Goal: Transaction & Acquisition: Book appointment/travel/reservation

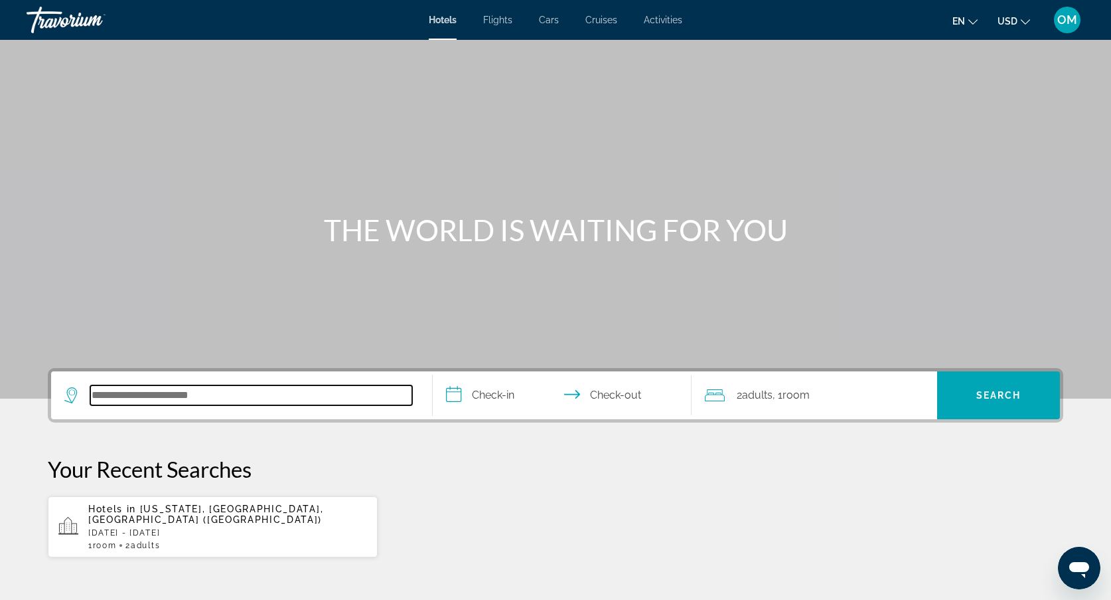
click at [165, 402] on input "Search hotel destination" at bounding box center [251, 395] width 322 height 20
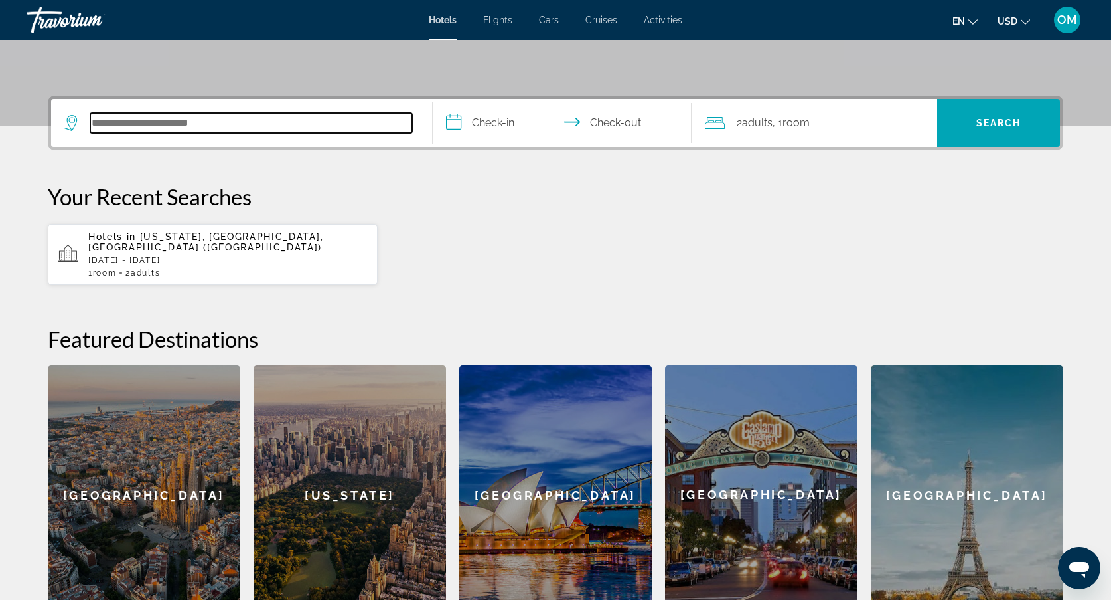
scroll to position [325, 0]
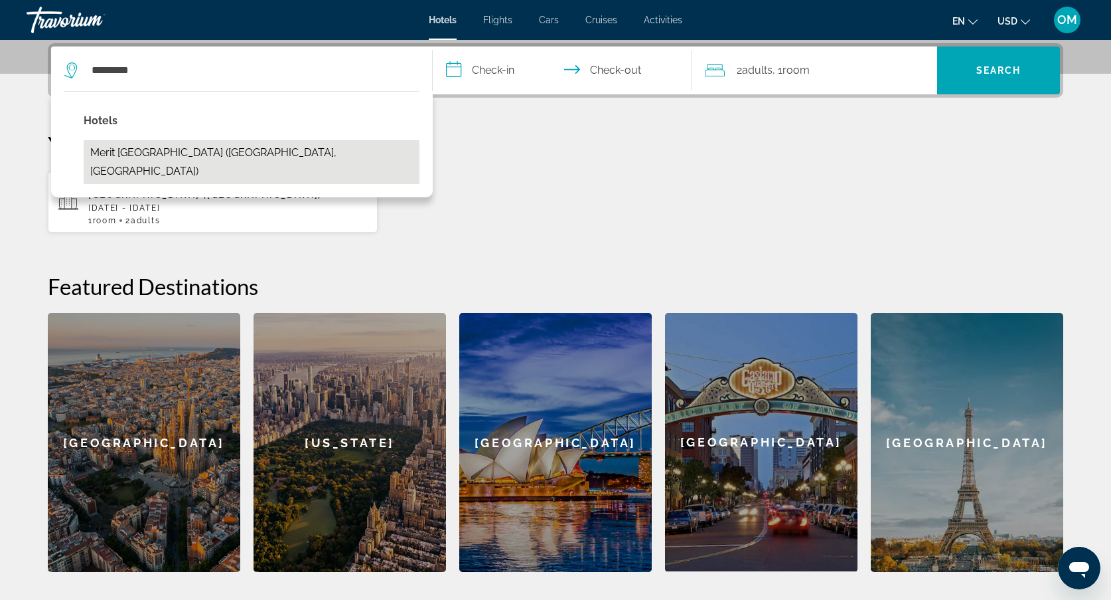
click at [189, 149] on button "Merit [GEOGRAPHIC_DATA] ([GEOGRAPHIC_DATA], [GEOGRAPHIC_DATA])" at bounding box center [252, 162] width 336 height 44
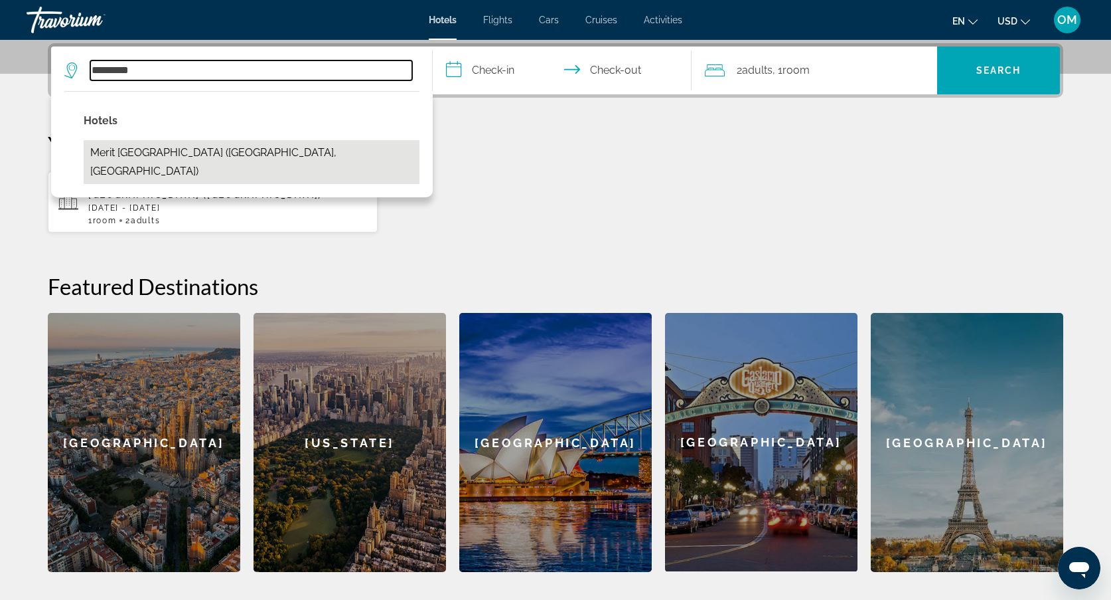
type input "**********"
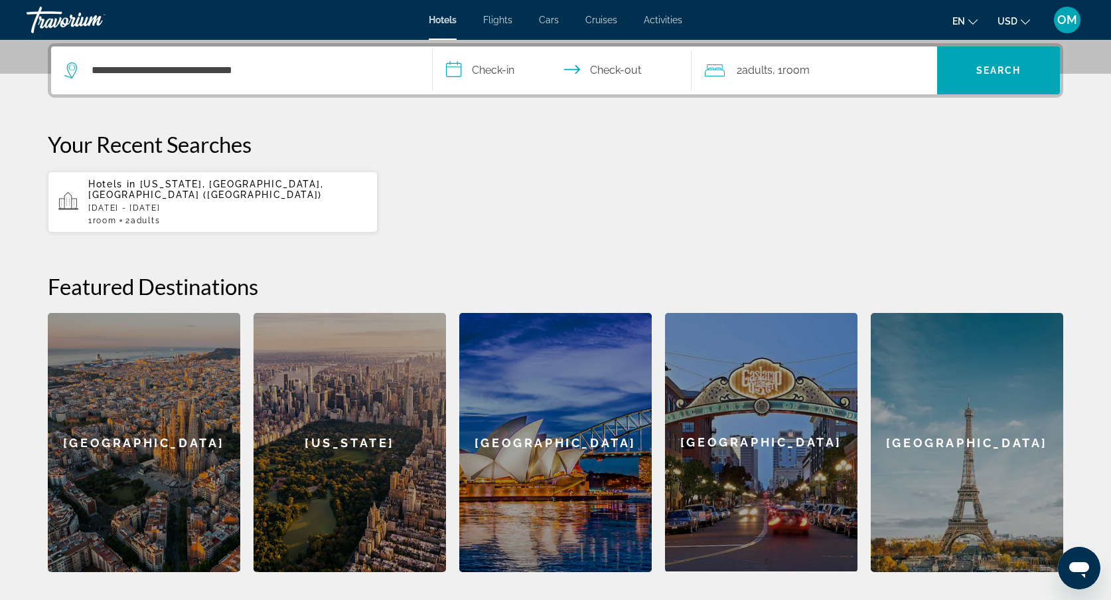
click at [490, 60] on input "**********" at bounding box center [565, 72] width 264 height 52
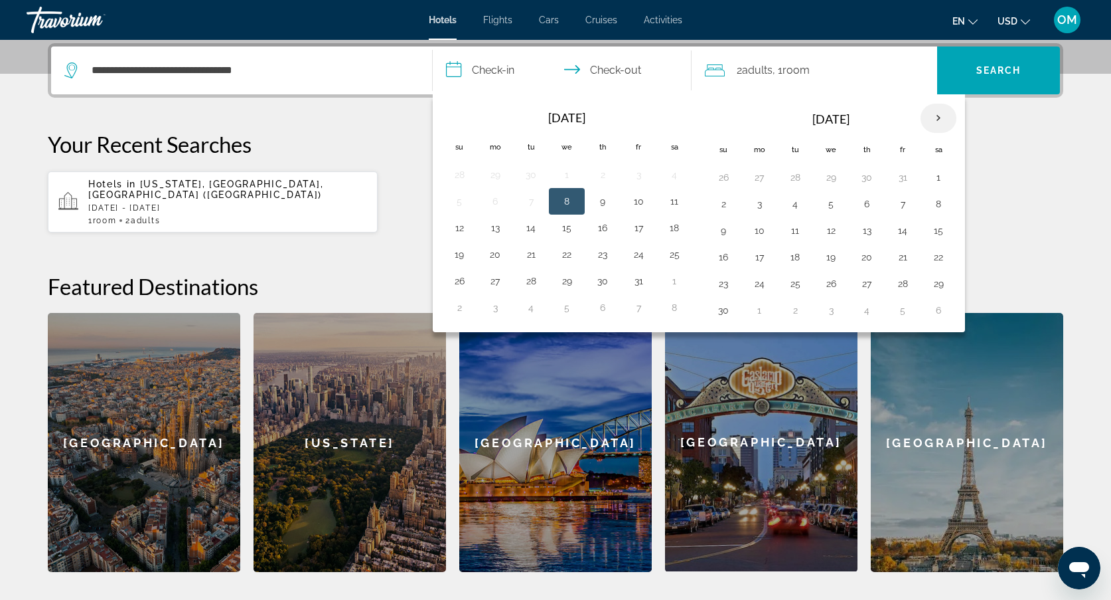
click at [942, 118] on th "Next month" at bounding box center [939, 118] width 36 height 29
click at [938, 185] on button "6" at bounding box center [938, 177] width 21 height 19
click at [806, 198] on td "9" at bounding box center [796, 204] width 36 height 27
click at [797, 208] on button "9" at bounding box center [795, 204] width 21 height 19
type input "**********"
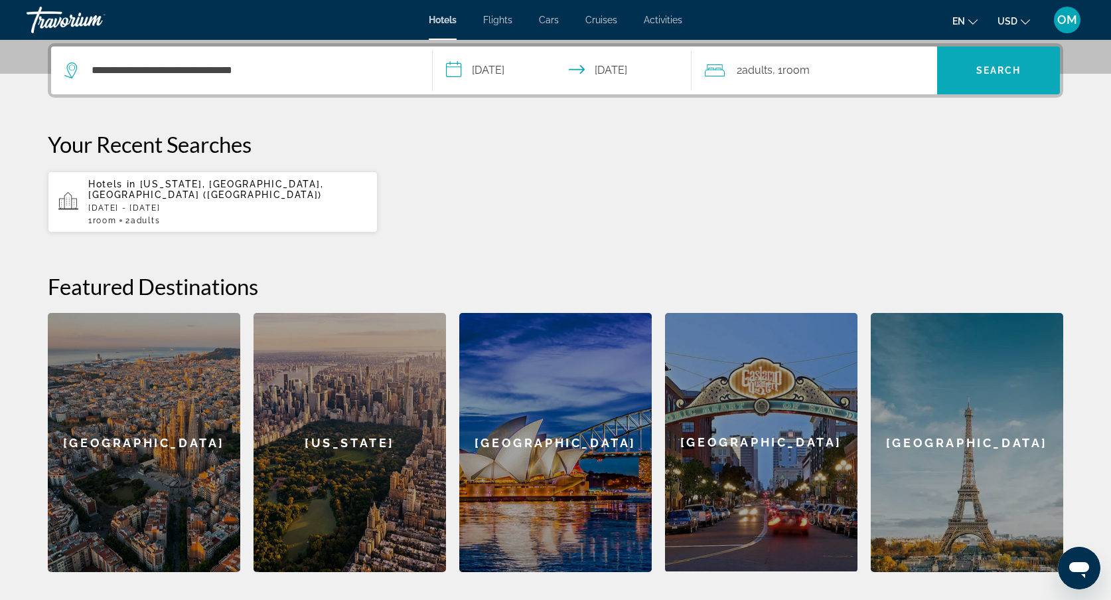
click at [974, 57] on span "Search" at bounding box center [999, 70] width 123 height 32
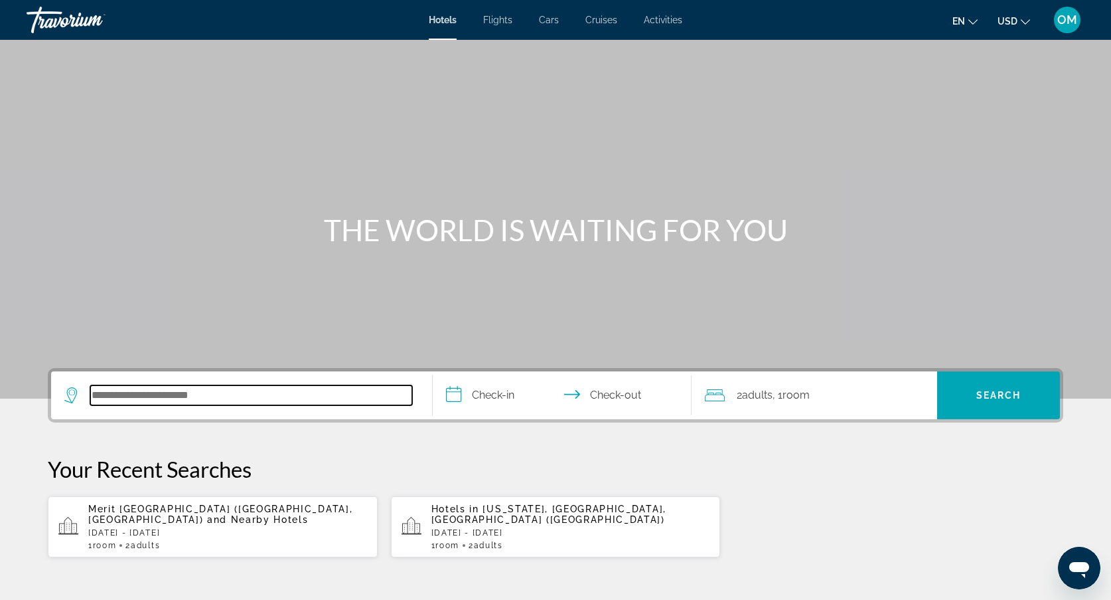
click at [175, 390] on input "Search hotel destination" at bounding box center [251, 395] width 322 height 20
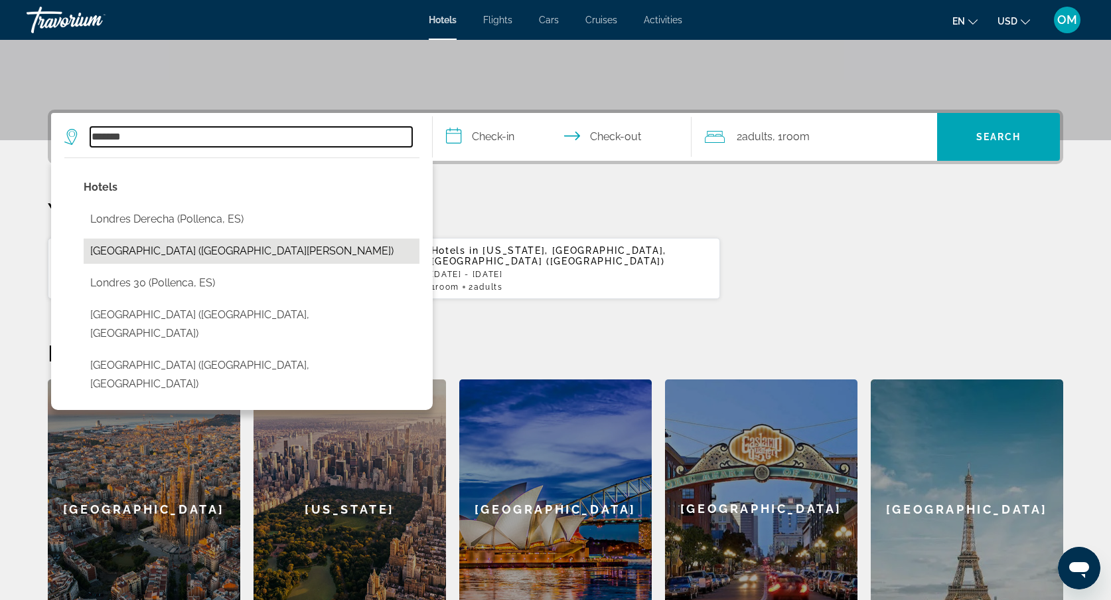
scroll to position [222, 0]
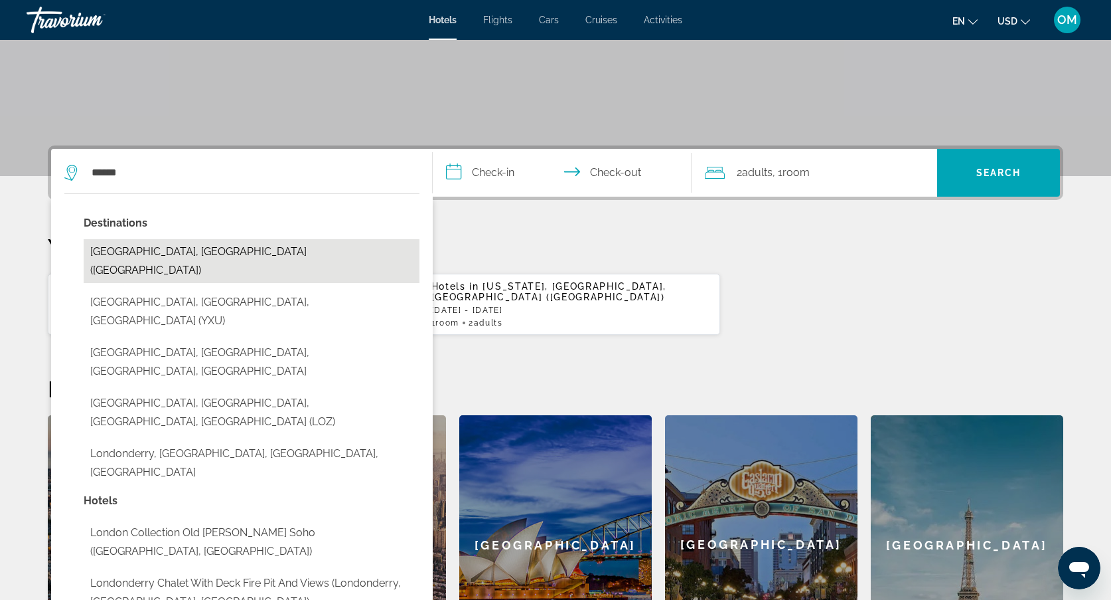
click at [188, 256] on button "London, United Kingdom (LON)" at bounding box center [252, 261] width 336 height 44
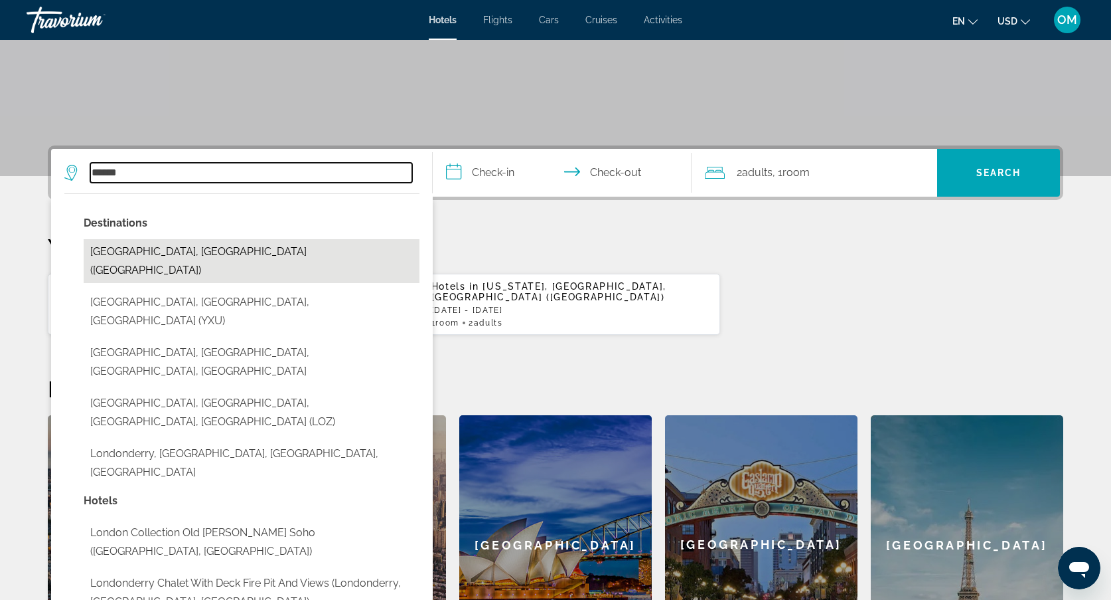
type input "**********"
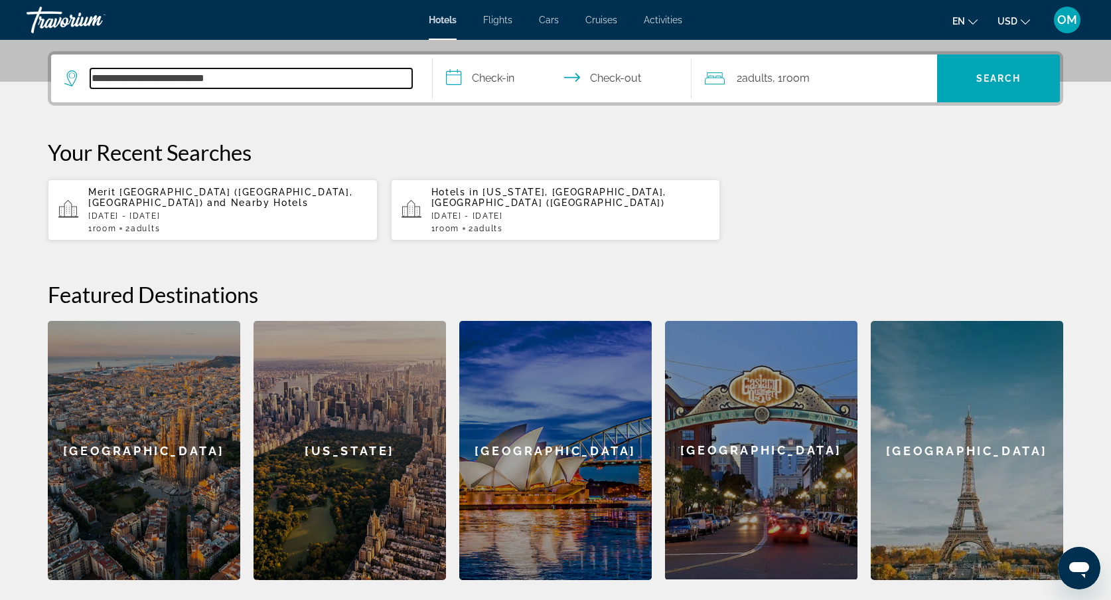
scroll to position [325, 0]
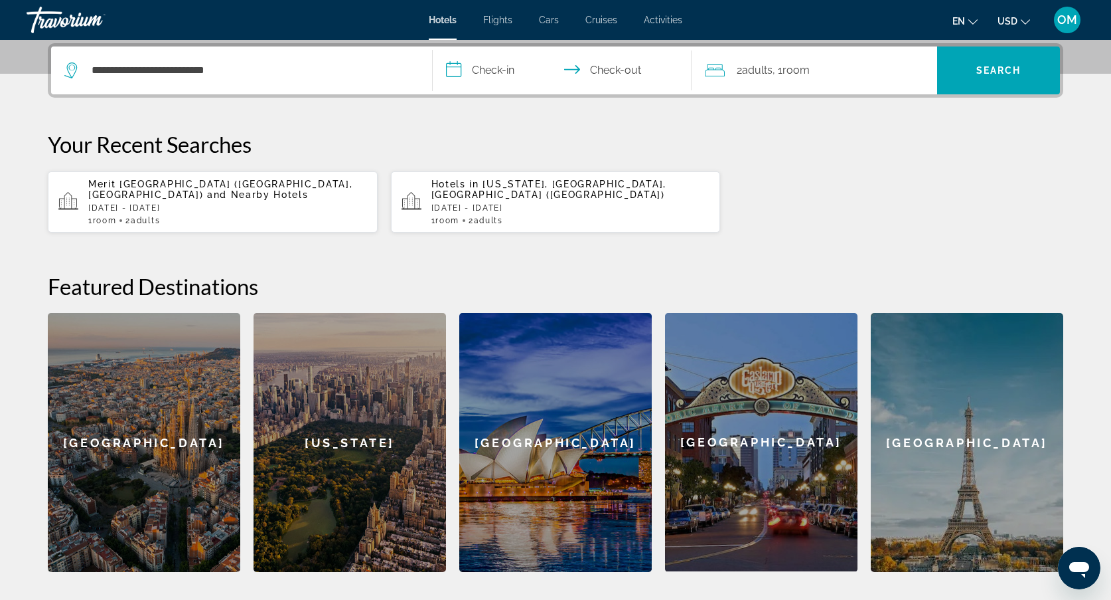
click at [514, 78] on input "**********" at bounding box center [565, 72] width 264 height 52
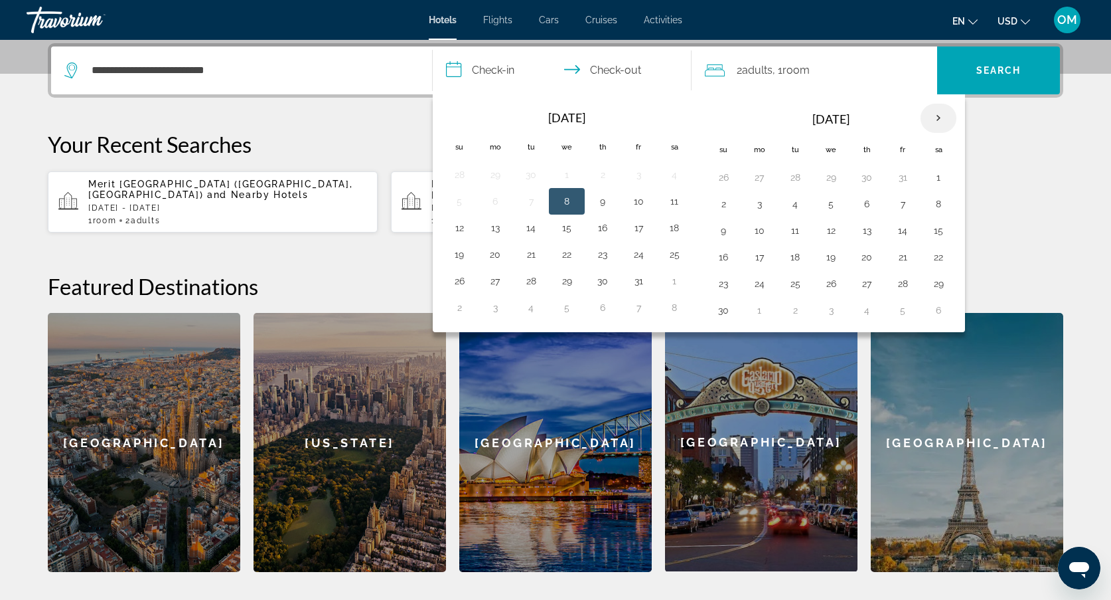
click at [943, 114] on th "Next month" at bounding box center [939, 118] width 36 height 29
click at [932, 179] on button "6" at bounding box center [938, 177] width 21 height 19
click at [797, 198] on button "9" at bounding box center [795, 204] width 21 height 19
type input "**********"
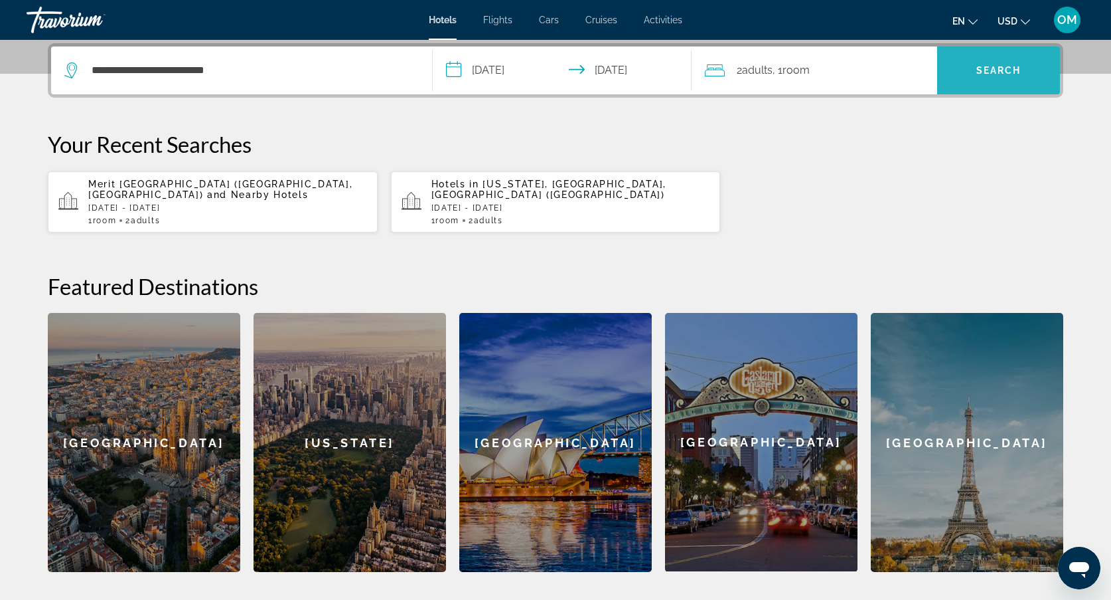
click at [952, 70] on span "Search" at bounding box center [999, 70] width 123 height 32
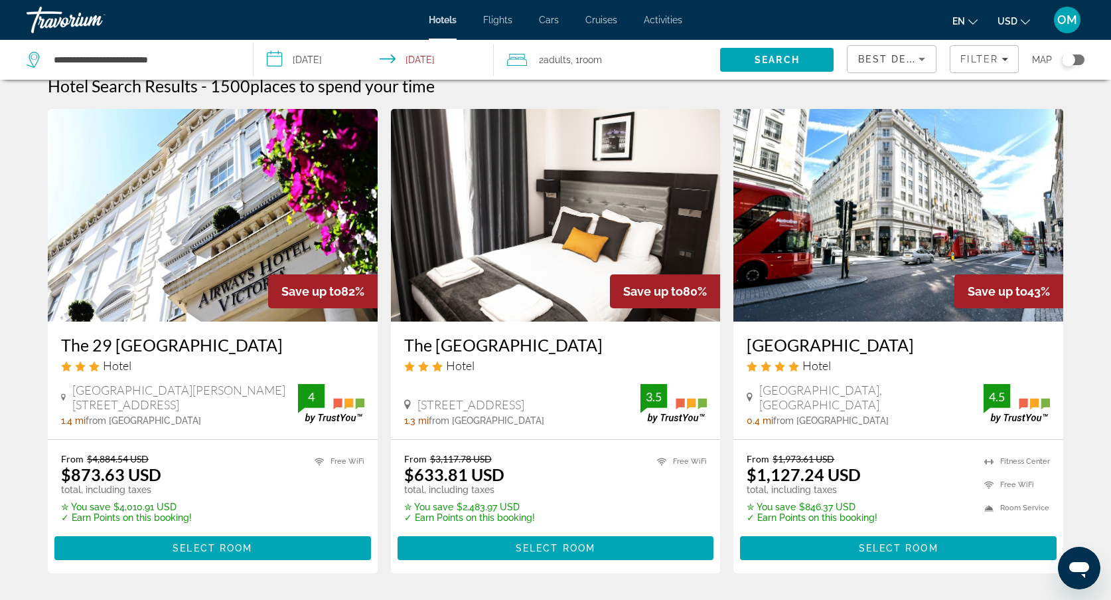
scroll to position [23, 0]
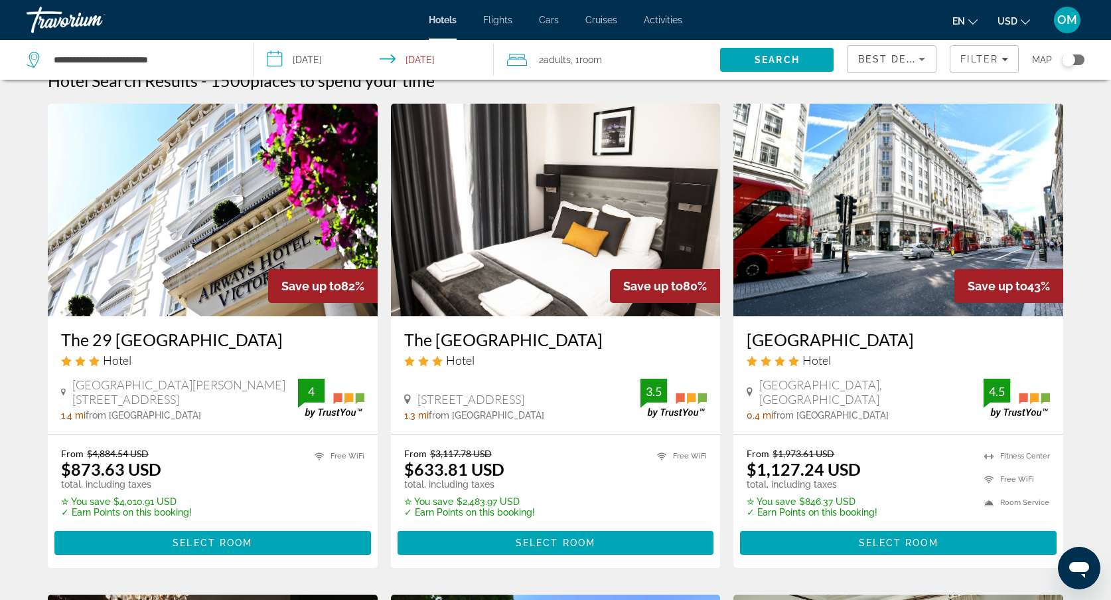
click at [1010, 17] on span "USD" at bounding box center [1008, 21] width 20 height 11
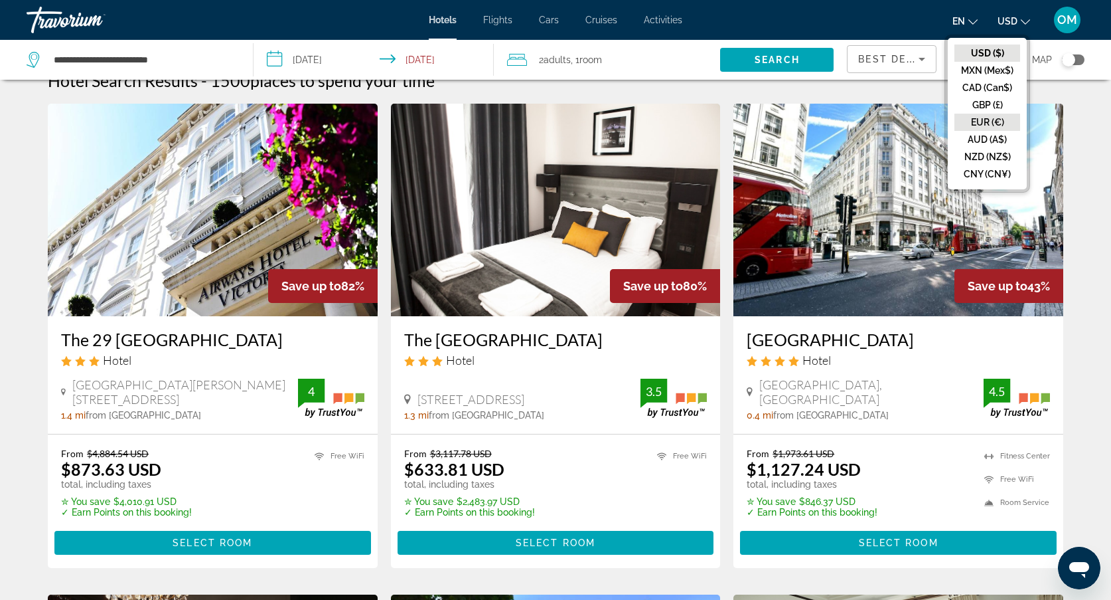
click at [984, 125] on button "EUR (€)" at bounding box center [988, 122] width 66 height 17
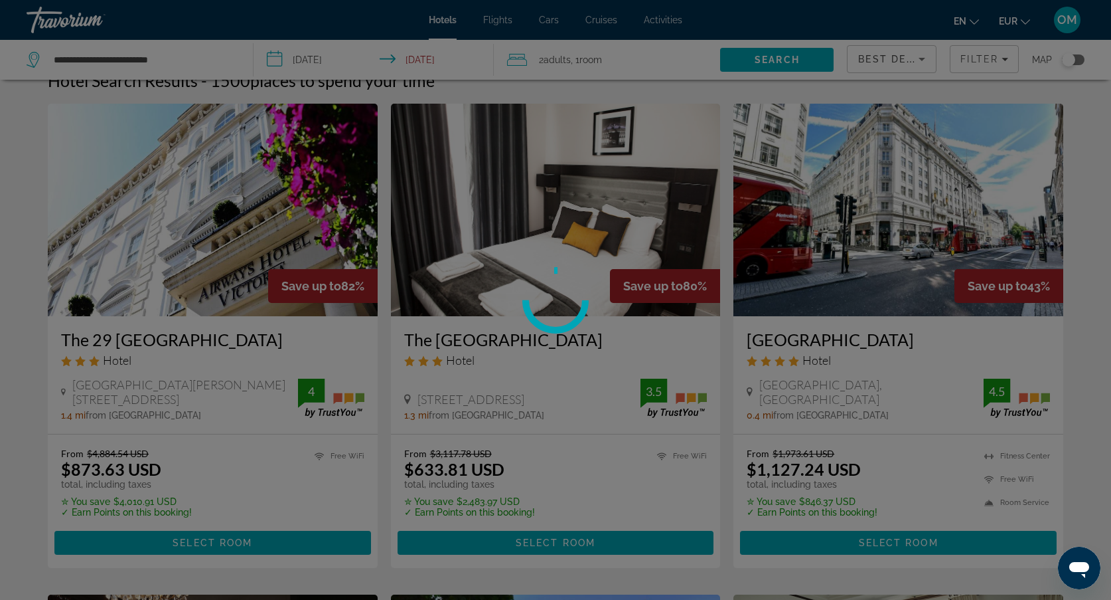
scroll to position [0, 0]
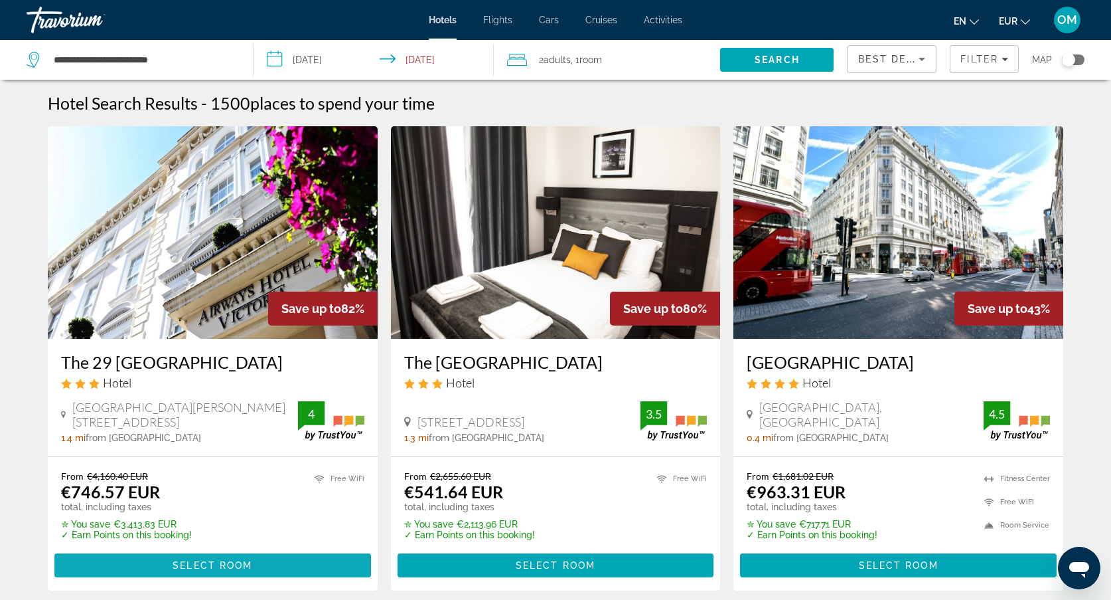
click at [222, 571] on span "Main content" at bounding box center [212, 565] width 317 height 32
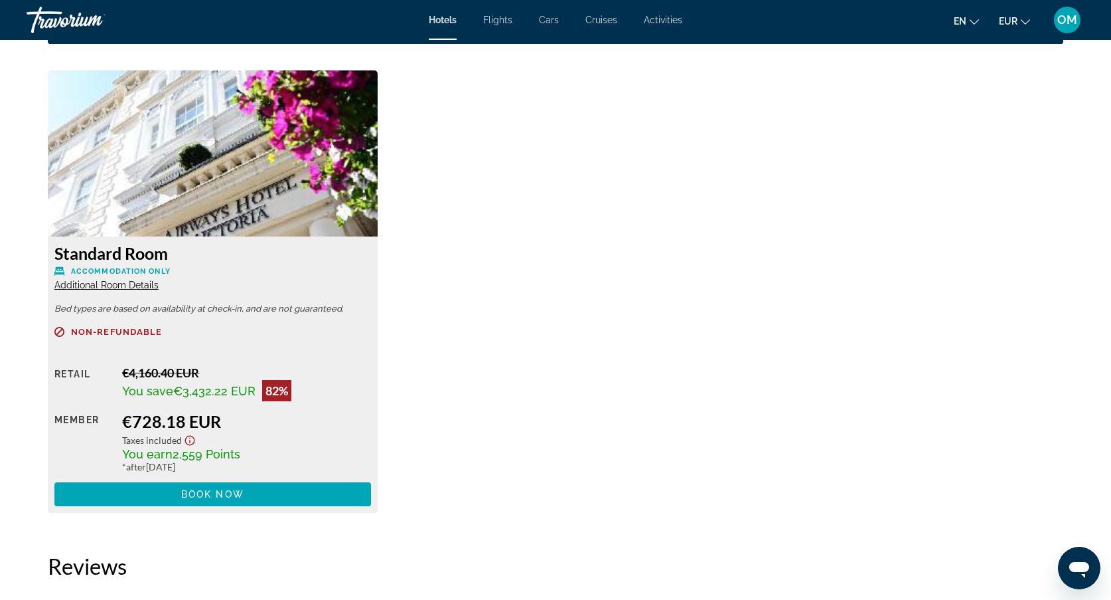
scroll to position [1811, 0]
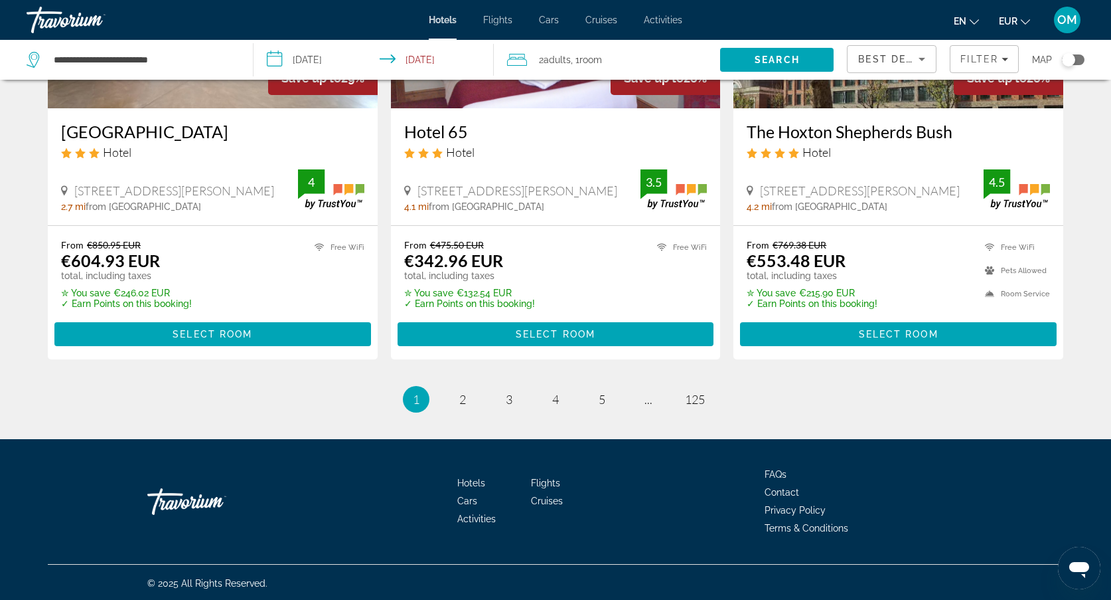
scroll to position [1700, 0]
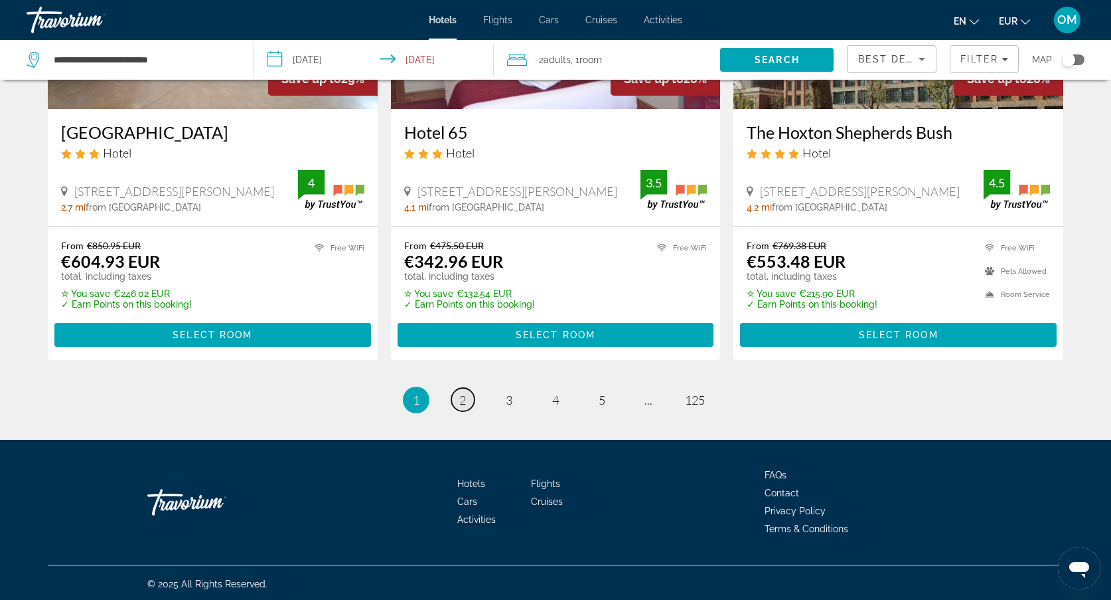
click at [458, 401] on link "page 2" at bounding box center [462, 399] width 23 height 23
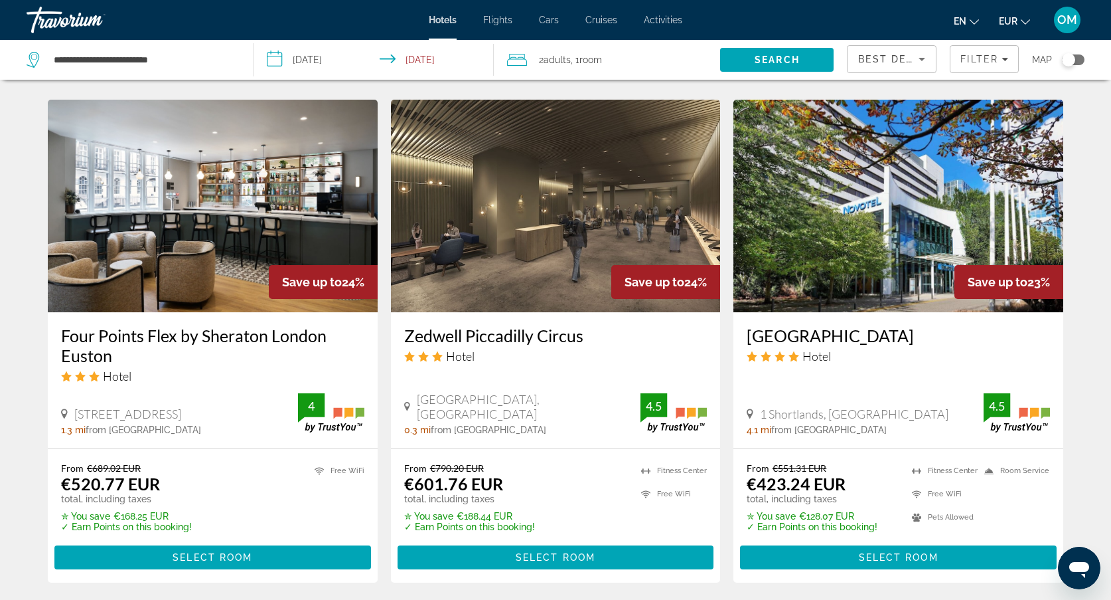
scroll to position [1520, 0]
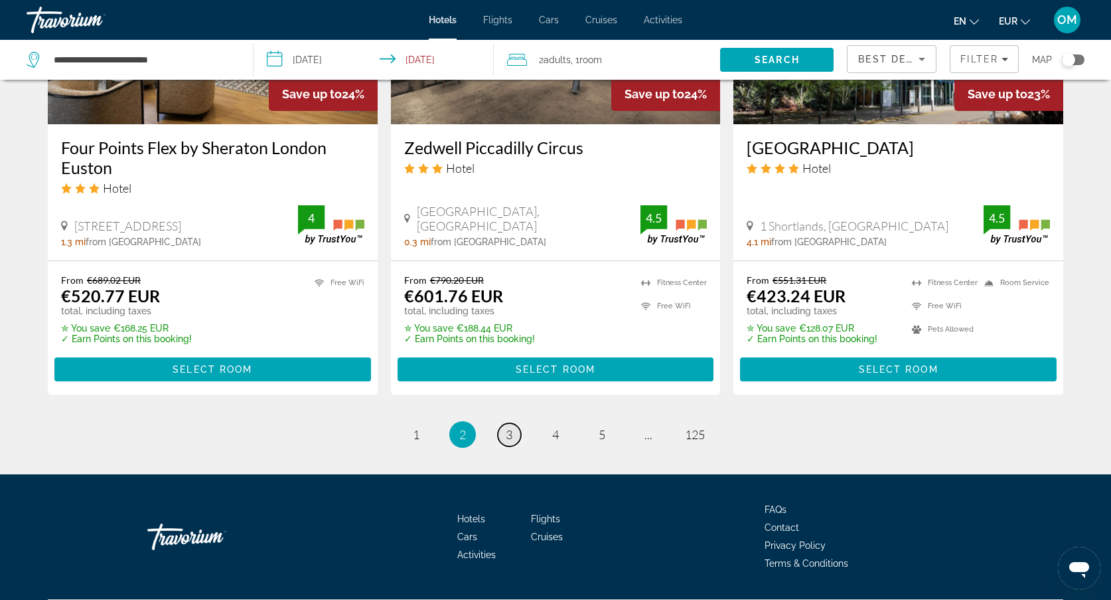
click at [513, 423] on link "page 3" at bounding box center [509, 434] width 23 height 23
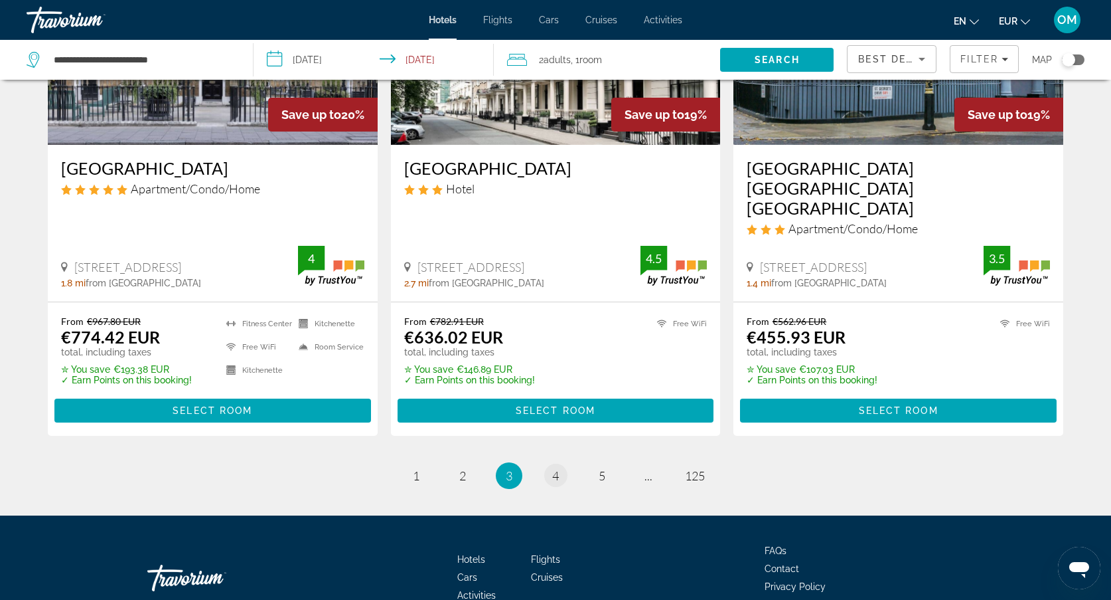
scroll to position [1761, 0]
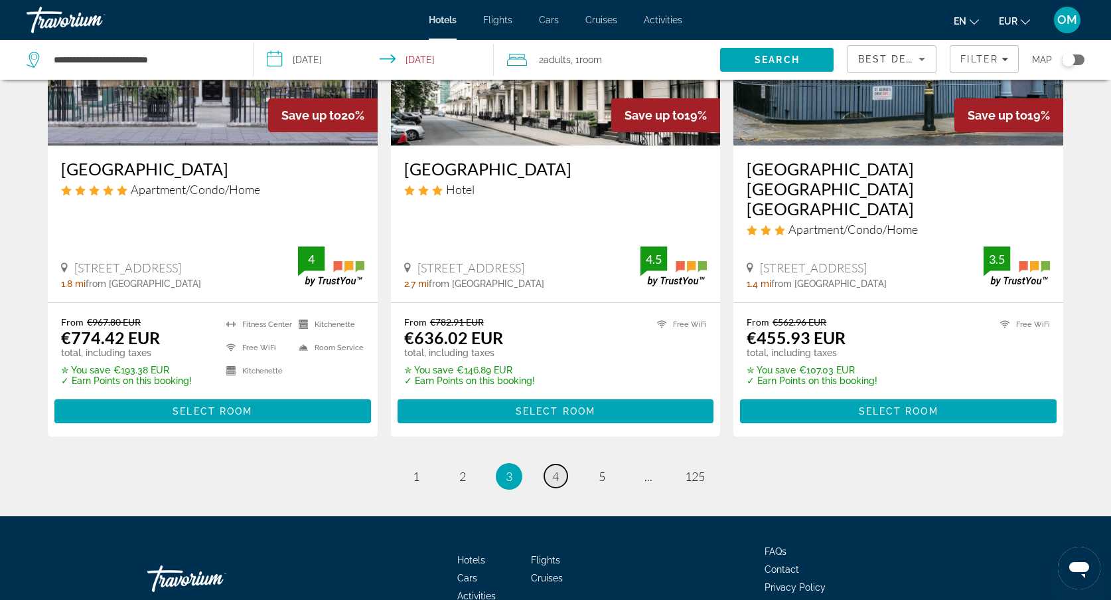
click at [556, 469] on span "4" at bounding box center [555, 476] width 7 height 15
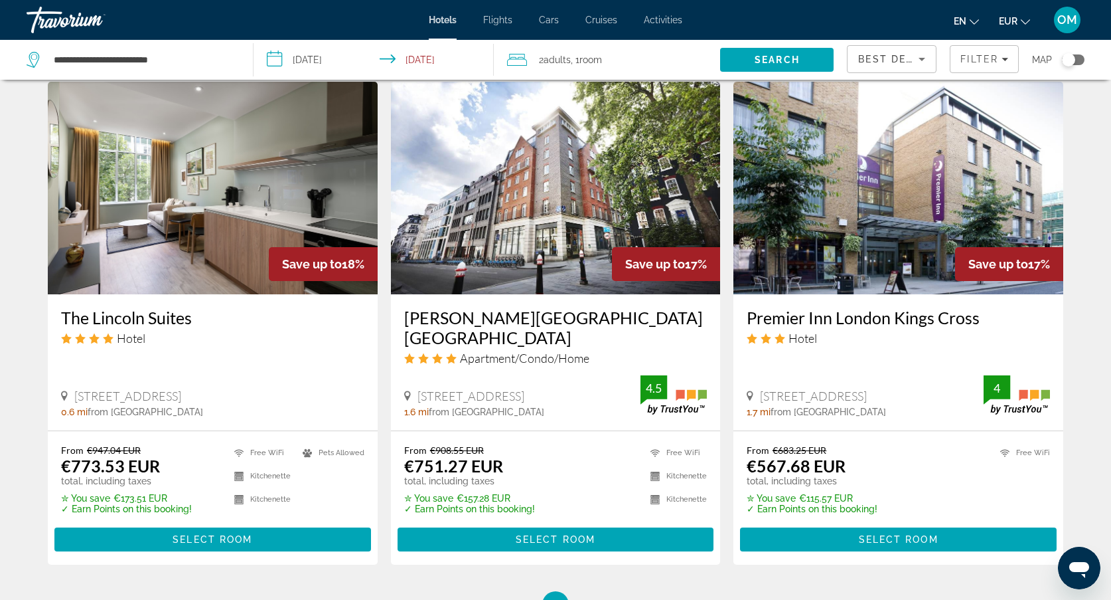
scroll to position [1541, 0]
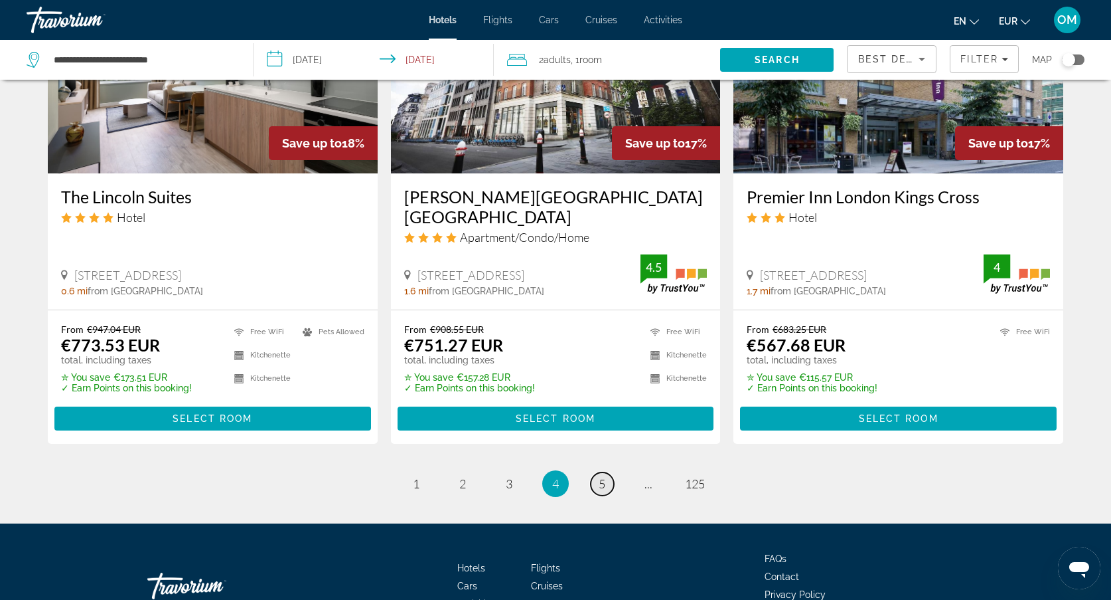
click at [606, 472] on link "page 5" at bounding box center [602, 483] width 23 height 23
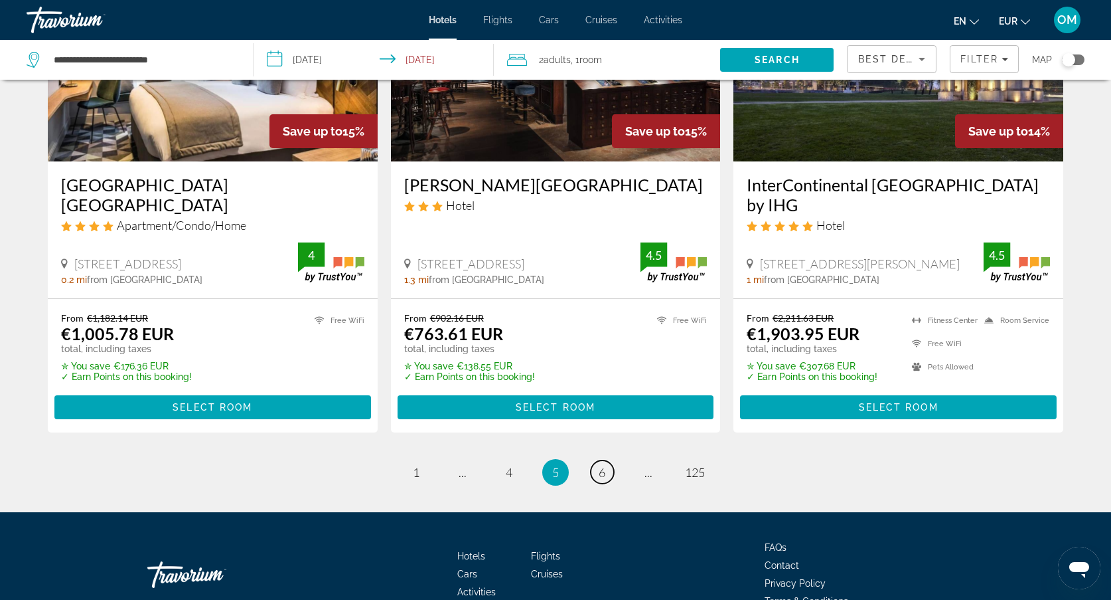
scroll to position [1664, 0]
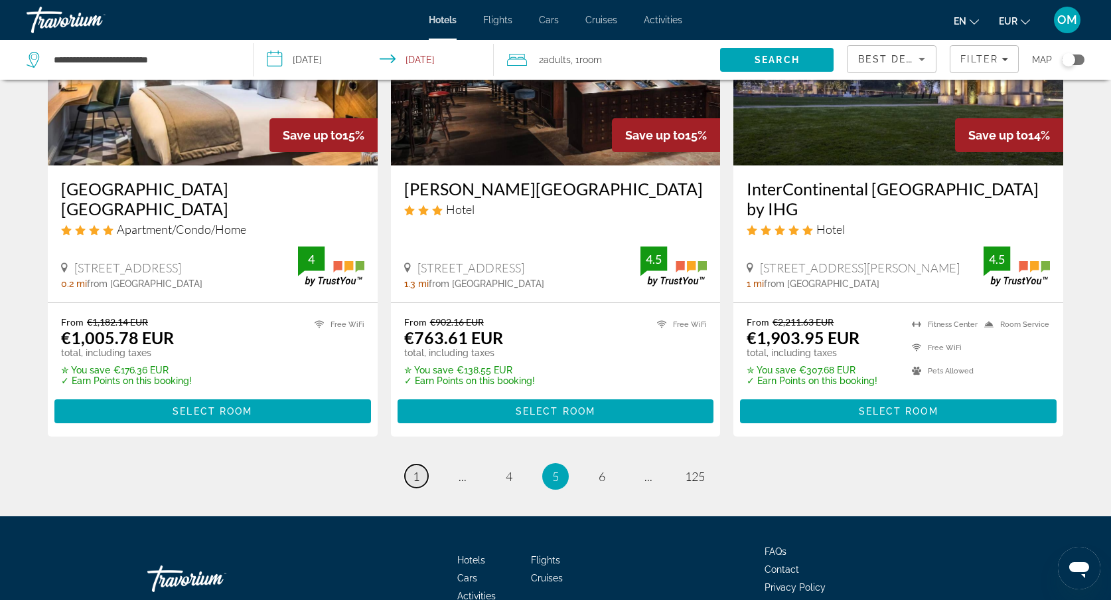
click at [407, 464] on link "page 1" at bounding box center [416, 475] width 23 height 23
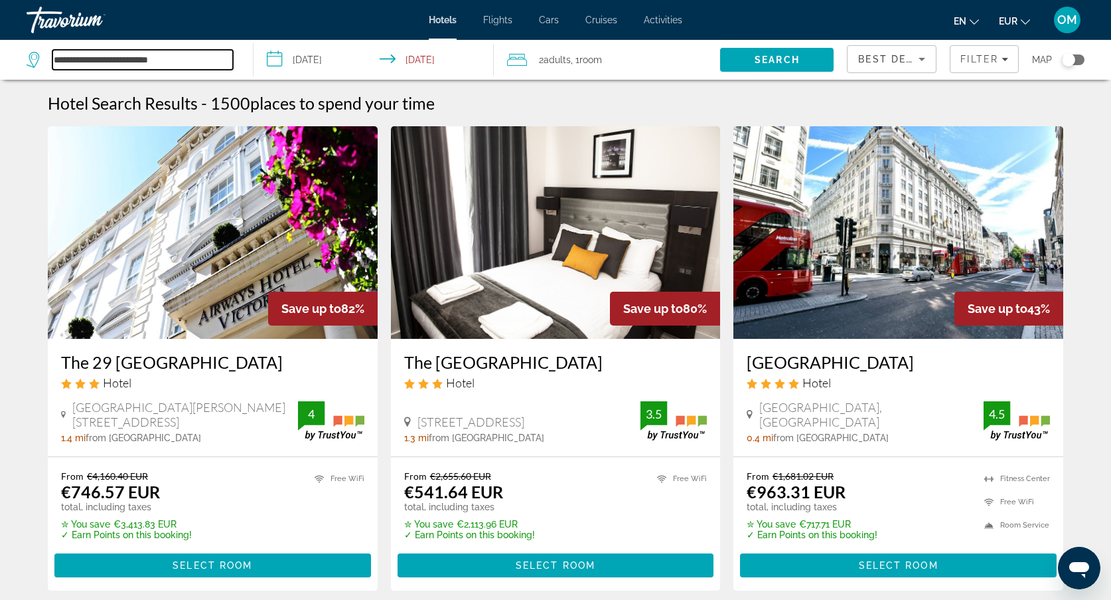
click at [193, 59] on input "**********" at bounding box center [142, 60] width 181 height 20
type input "*"
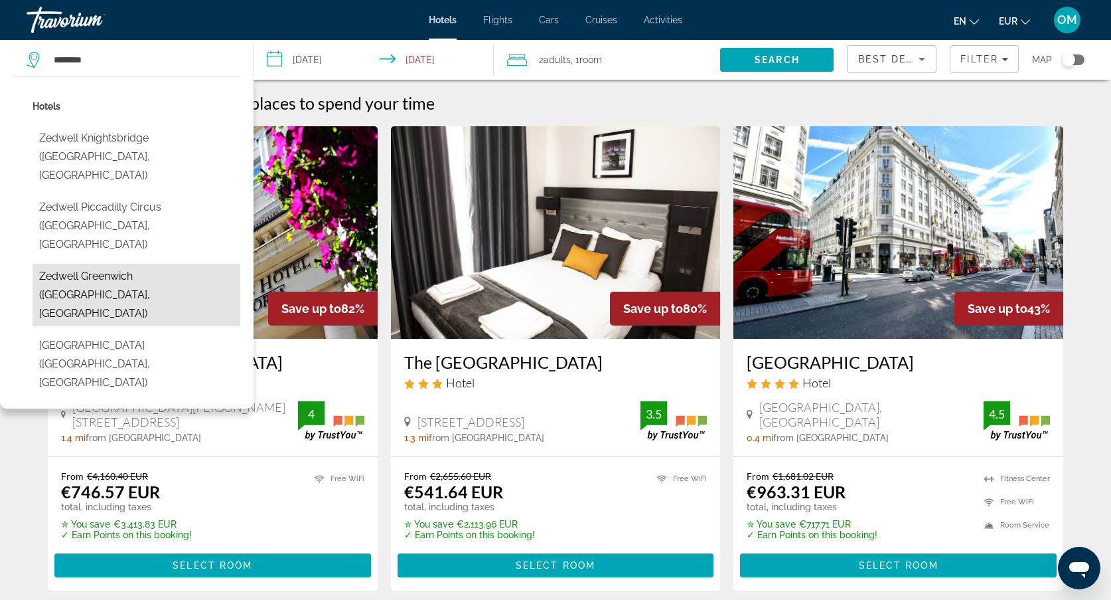
click at [82, 264] on button "Zedwell Greenwich (London, GB)" at bounding box center [137, 295] width 208 height 62
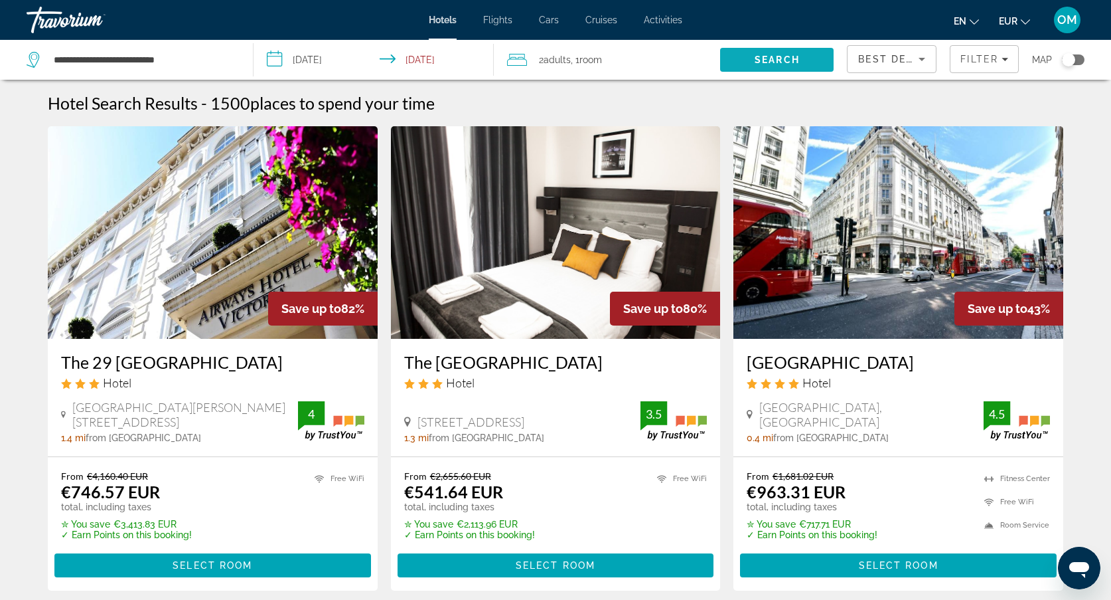
click at [813, 49] on span "Search" at bounding box center [777, 60] width 114 height 32
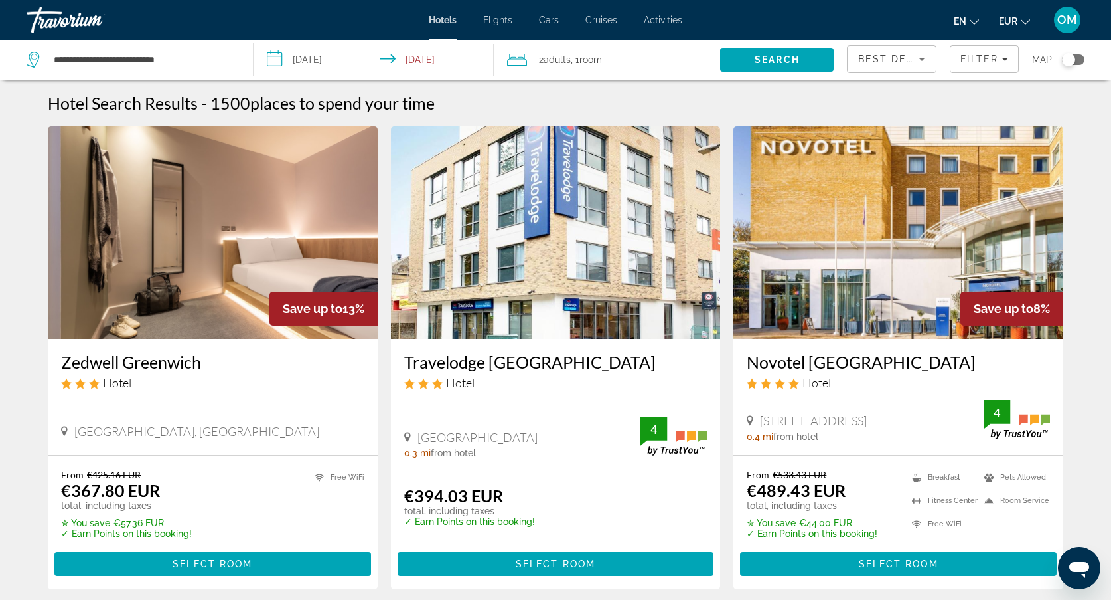
click at [224, 72] on div "**********" at bounding box center [133, 60] width 213 height 40
click at [201, 65] on input "**********" at bounding box center [142, 60] width 181 height 20
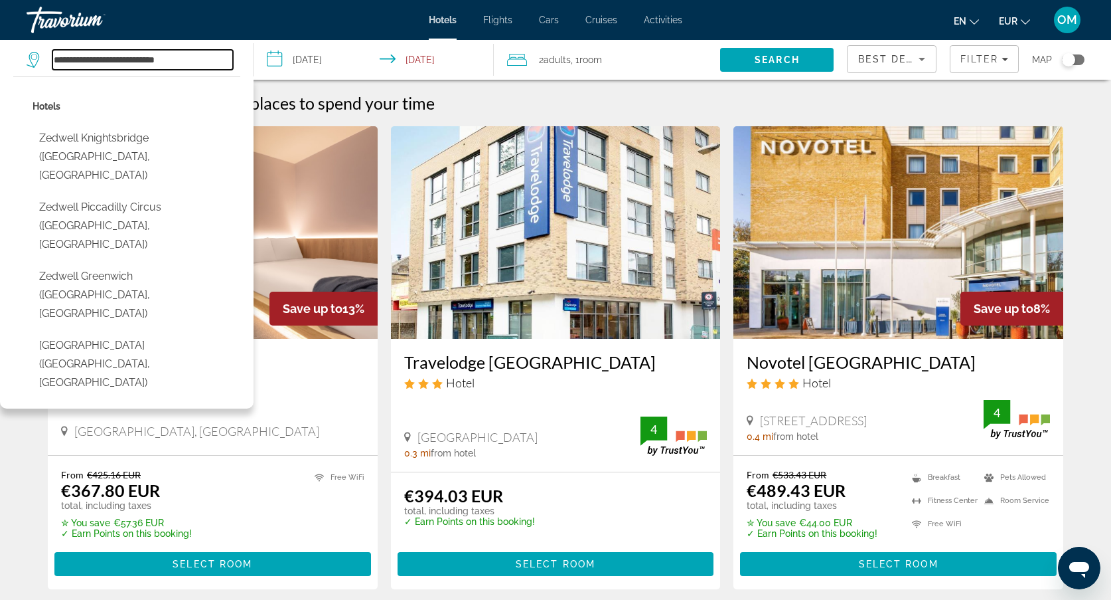
drag, startPoint x: 201, startPoint y: 65, endPoint x: 48, endPoint y: 56, distance: 153.0
click at [48, 56] on div "**********" at bounding box center [130, 60] width 206 height 20
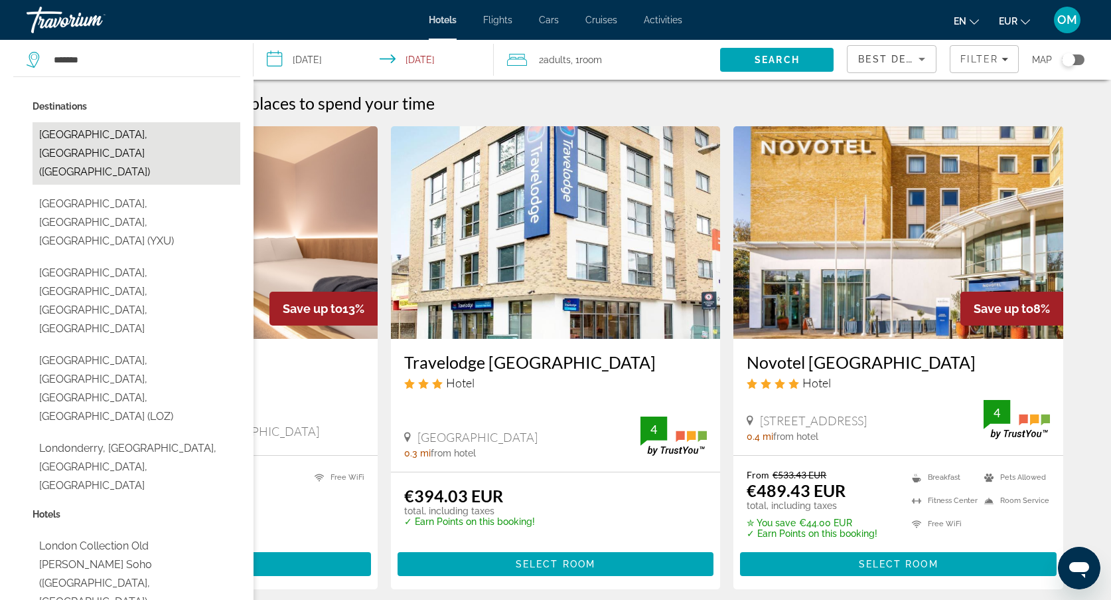
click at [66, 142] on button "London, United Kingdom (LON)" at bounding box center [137, 153] width 208 height 62
type input "**********"
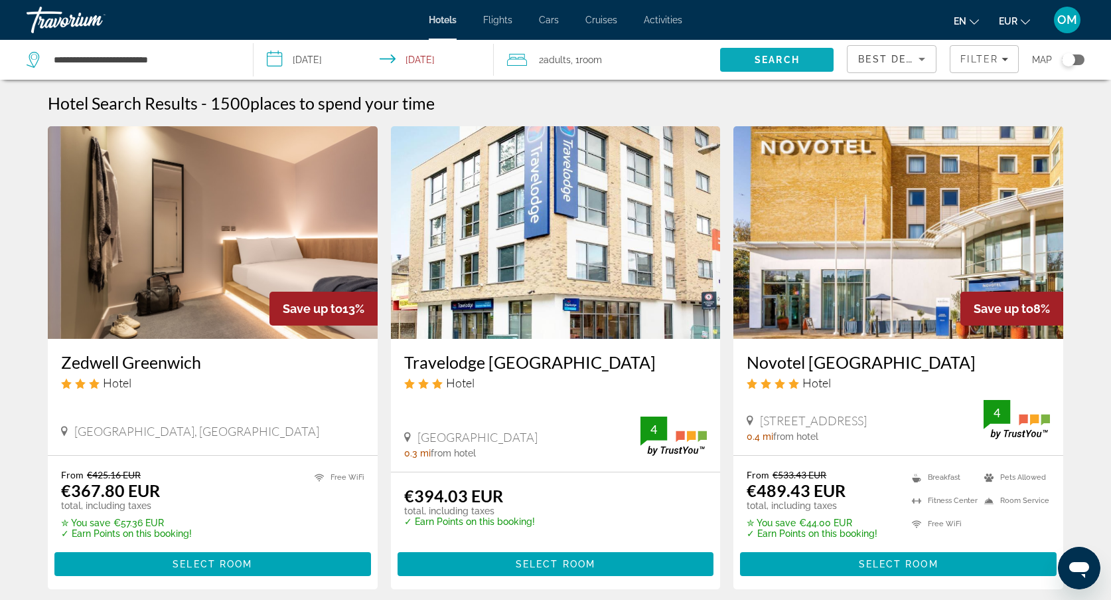
click at [817, 57] on span "Search" at bounding box center [777, 60] width 114 height 32
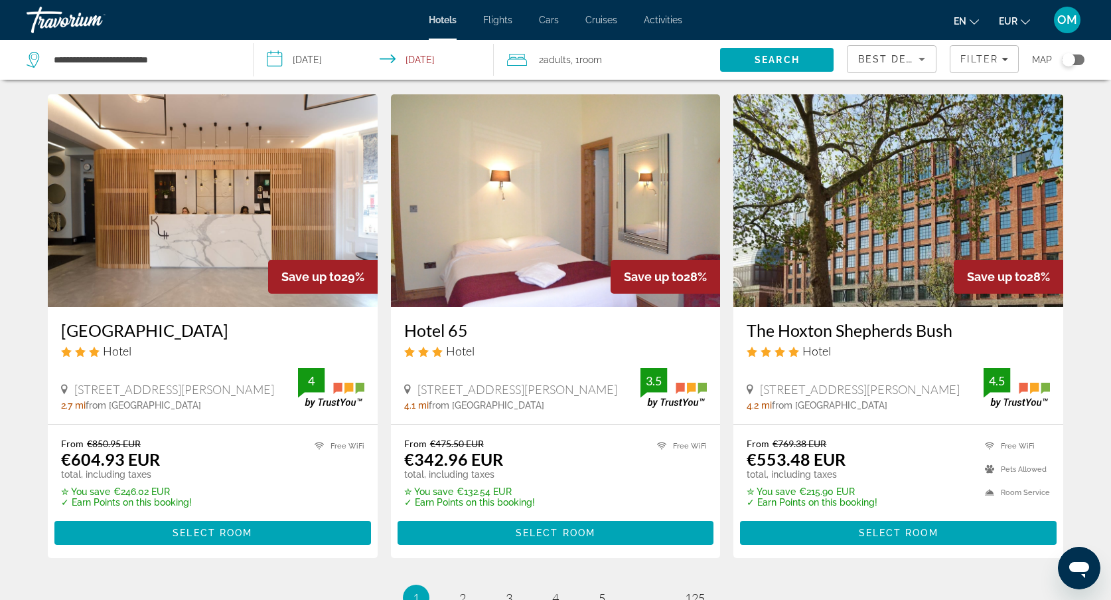
scroll to position [1503, 0]
click at [855, 520] on span "Main content" at bounding box center [898, 533] width 317 height 32
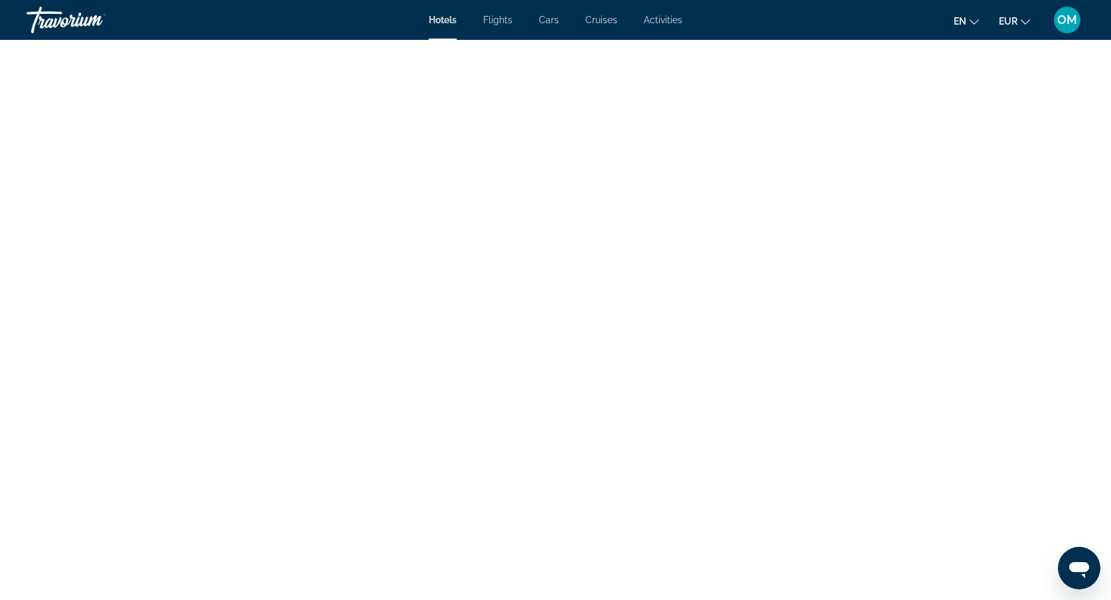
scroll to position [4154, 0]
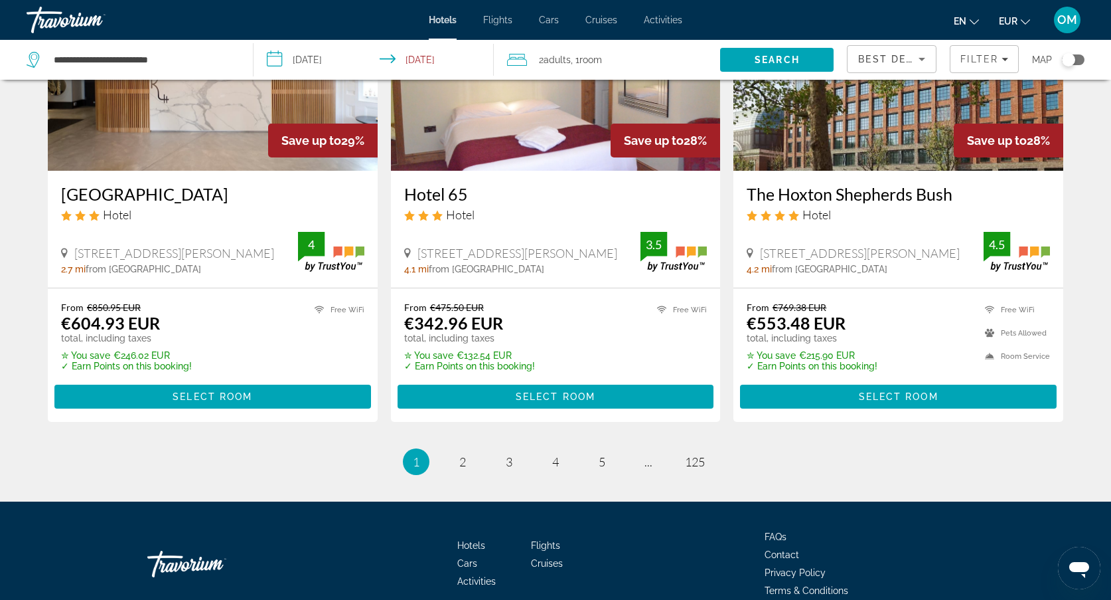
scroll to position [1626, 0]
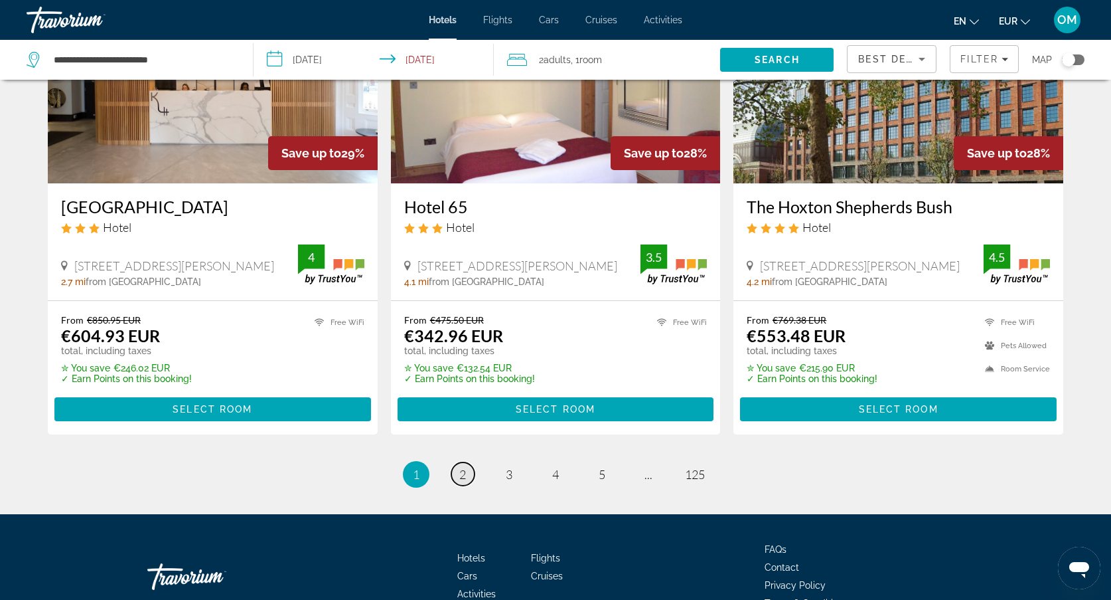
click at [460, 474] on span "2" at bounding box center [462, 474] width 7 height 15
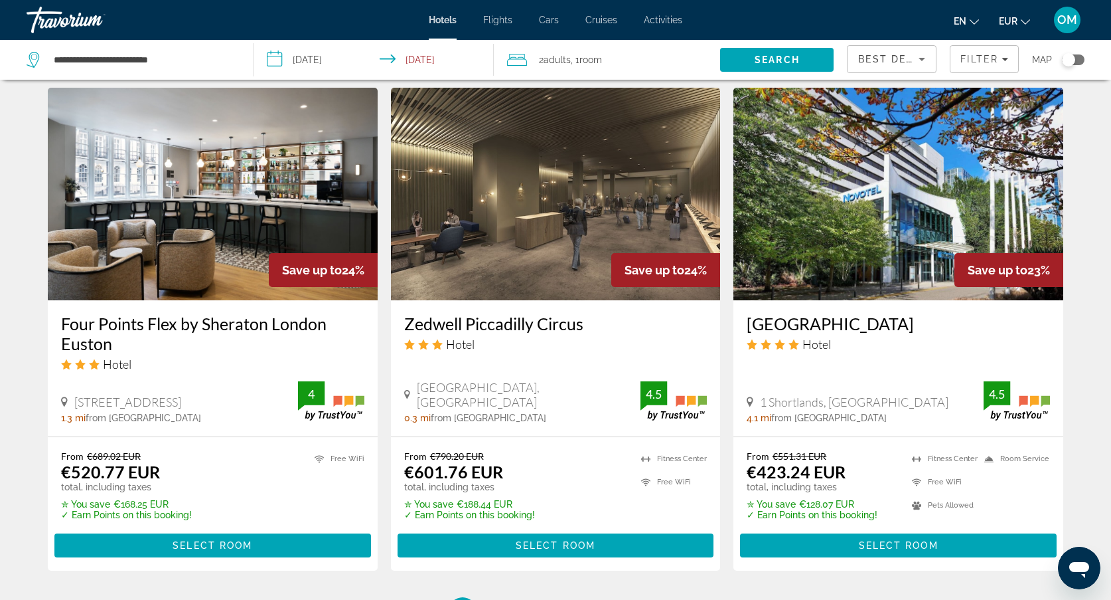
scroll to position [1515, 0]
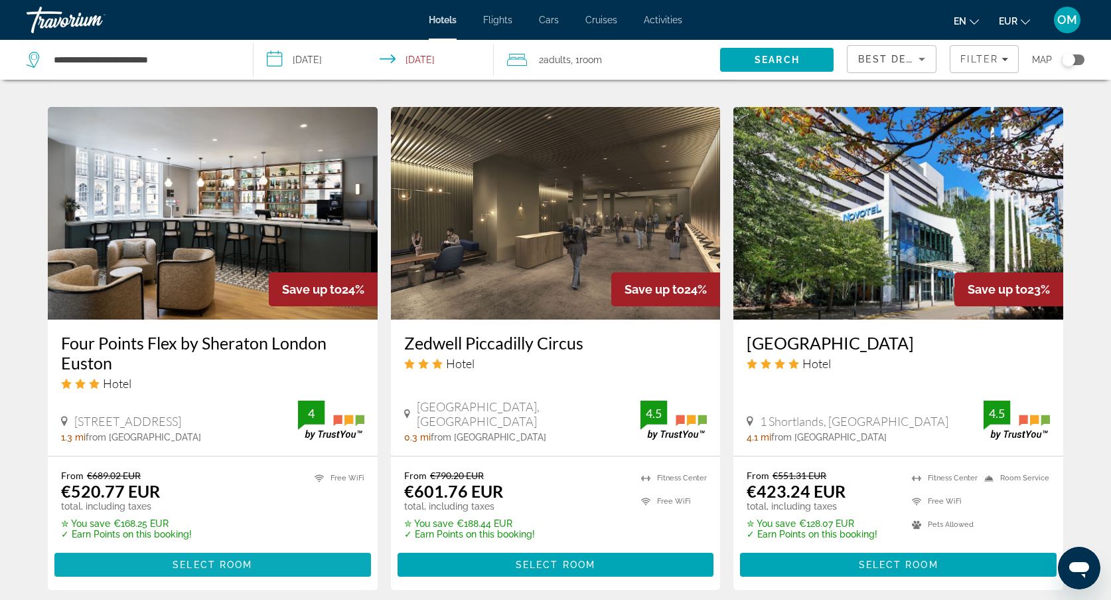
click at [216, 567] on span "Main content" at bounding box center [212, 564] width 317 height 32
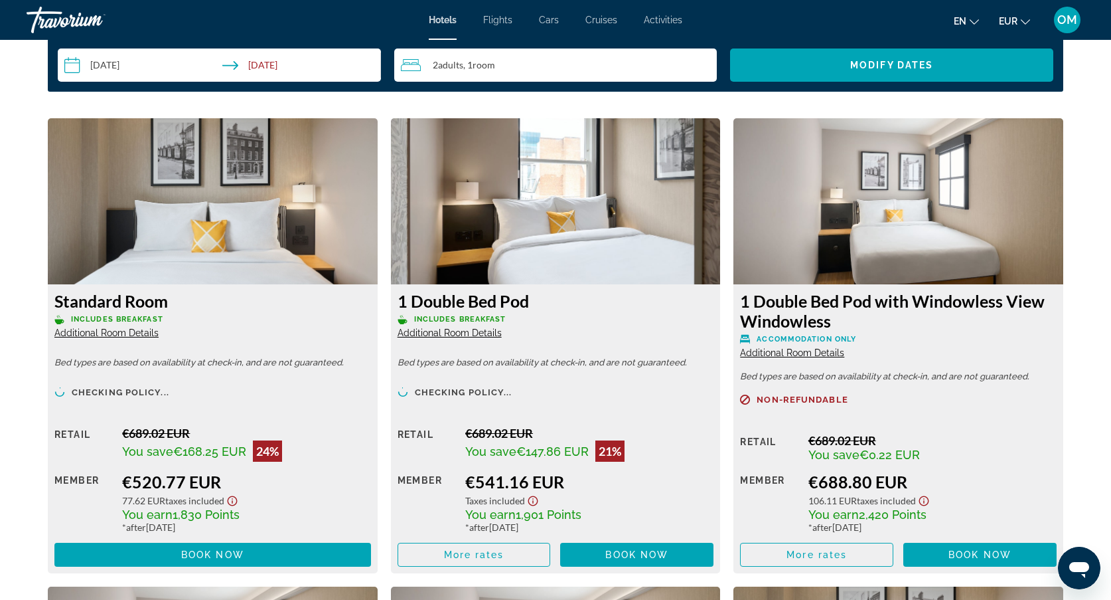
scroll to position [1726, 0]
